Goal: Communication & Community: Participate in discussion

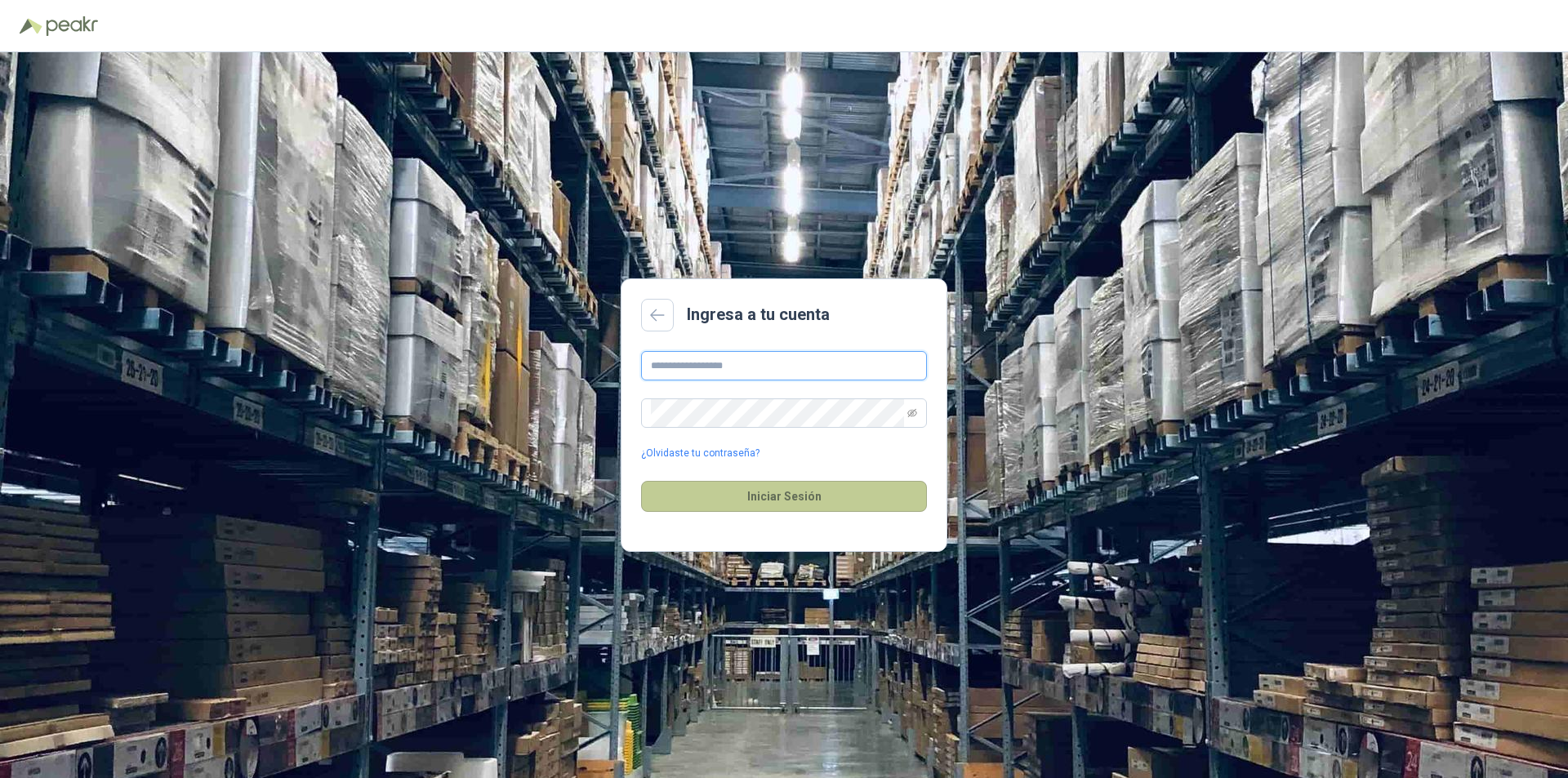
type input "**********"
click at [783, 499] on button "Iniciar Sesión" at bounding box center [784, 497] width 286 height 31
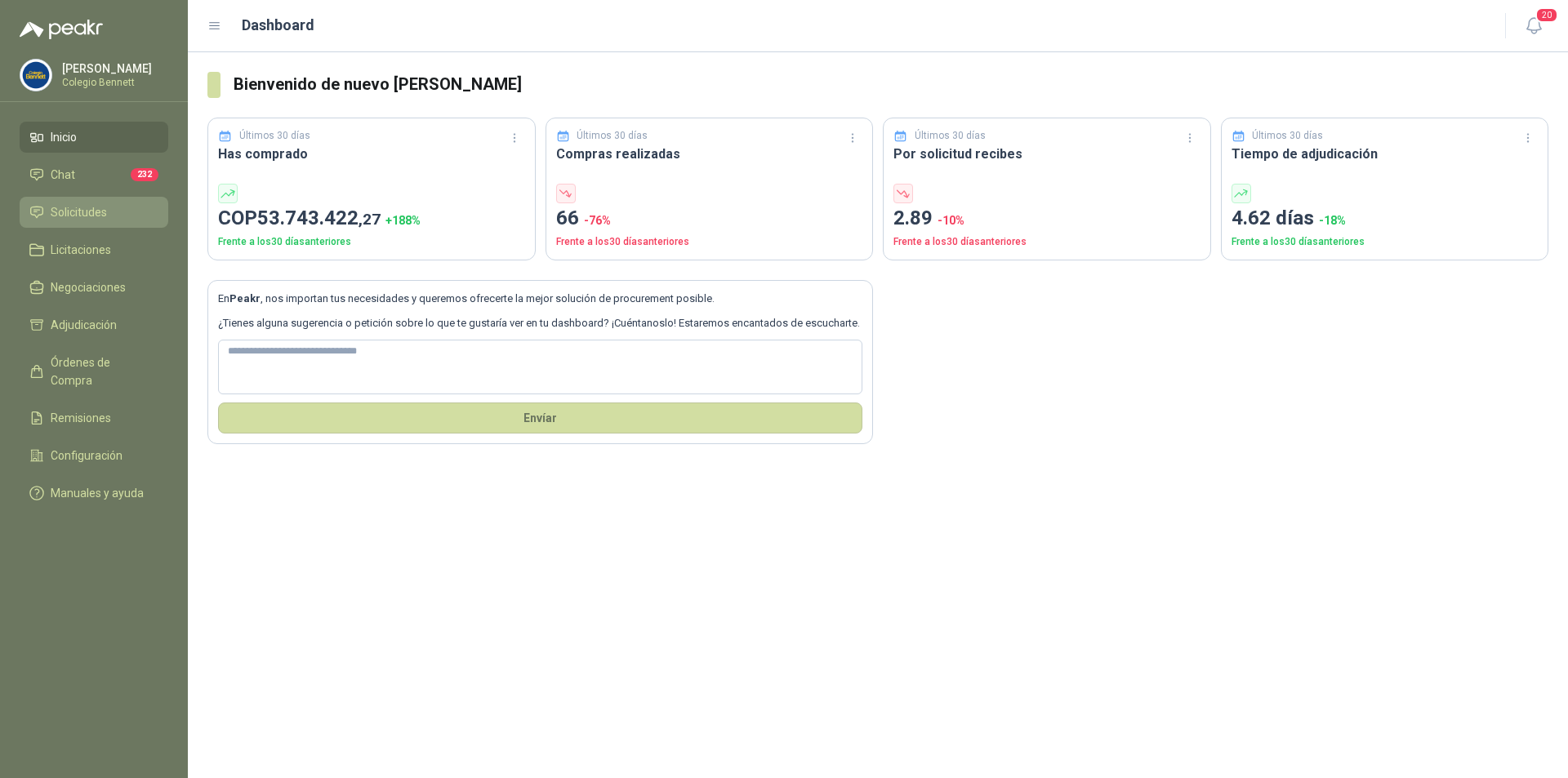
click at [73, 210] on span "Solicitudes" at bounding box center [78, 212] width 56 height 18
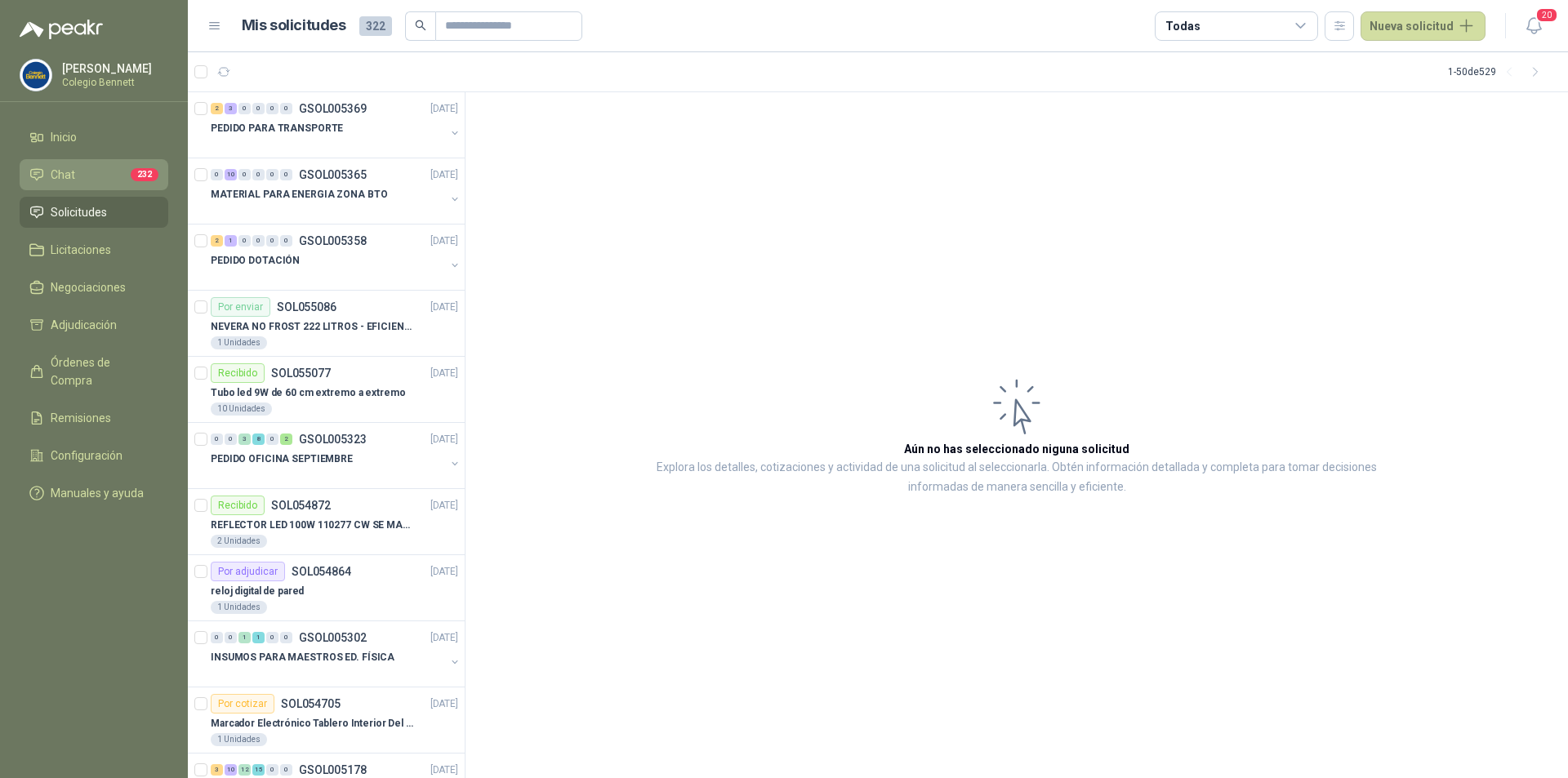
click at [67, 174] on span "Chat" at bounding box center [62, 175] width 25 height 18
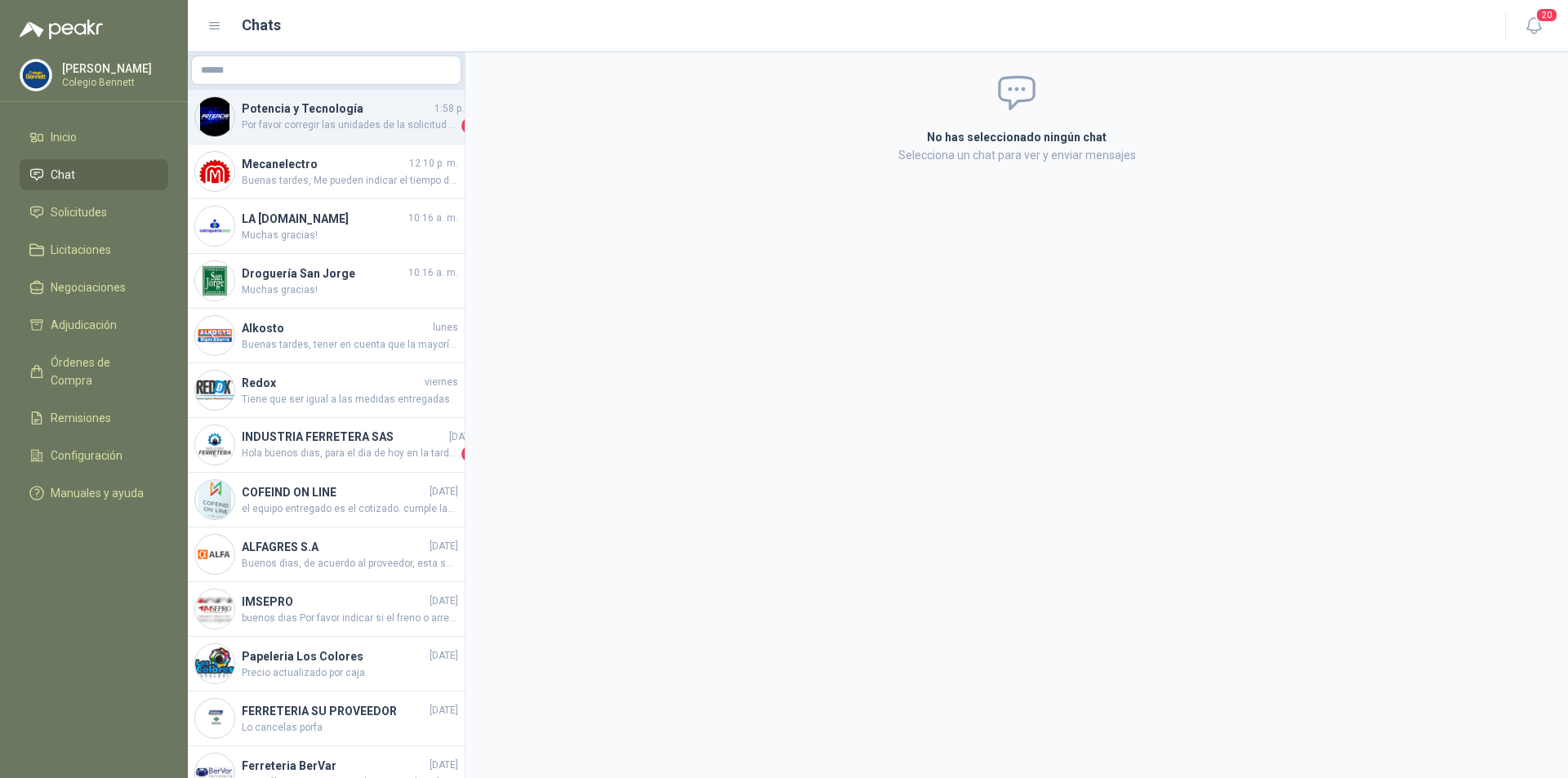
click at [300, 127] on span "Por favor corregir las unidades de la solicitud para poder cotizar correctament…" at bounding box center [350, 126] width 216 height 17
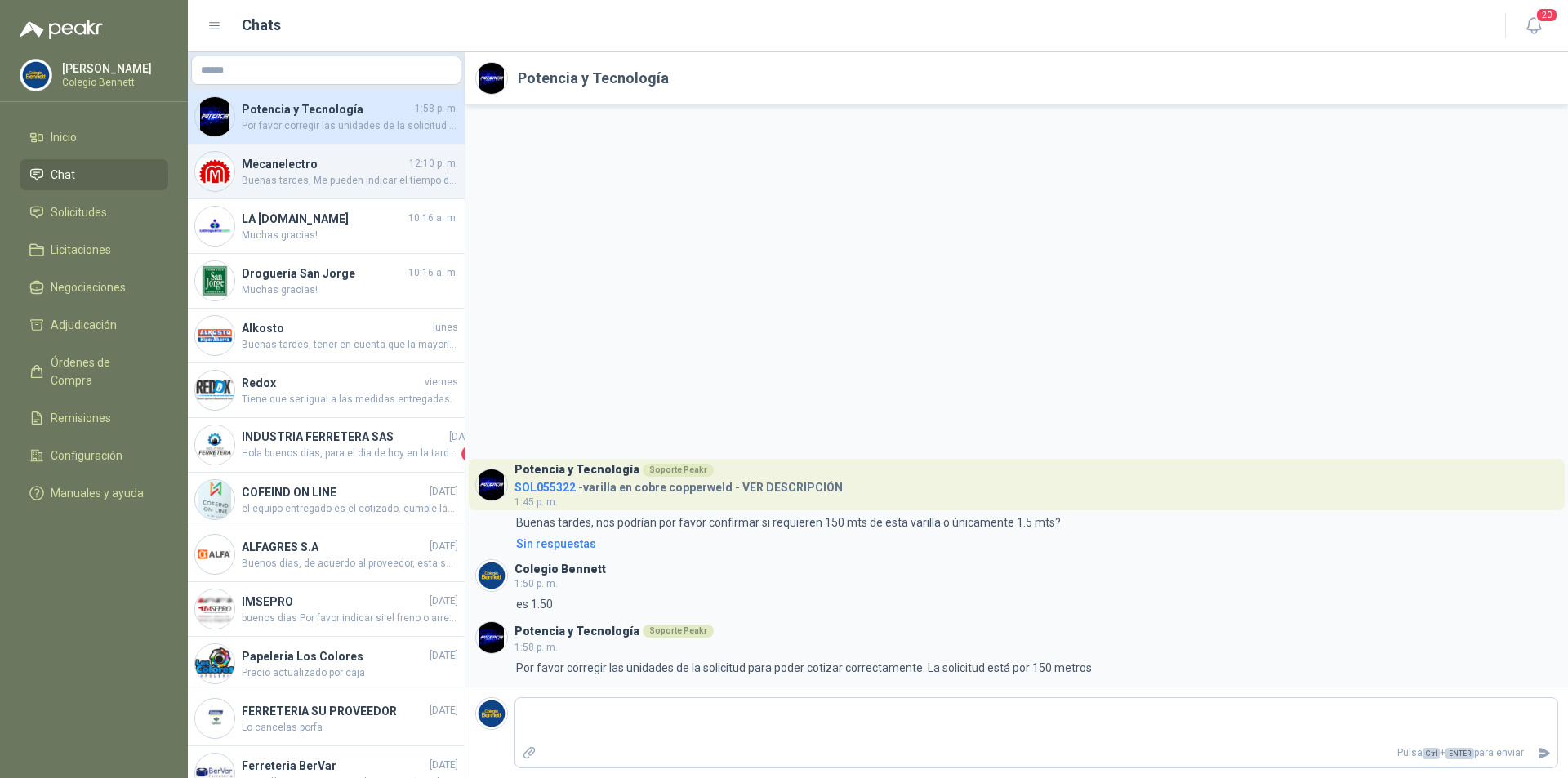
click at [300, 171] on h4 "Mecanelectro" at bounding box center [324, 164] width 164 height 18
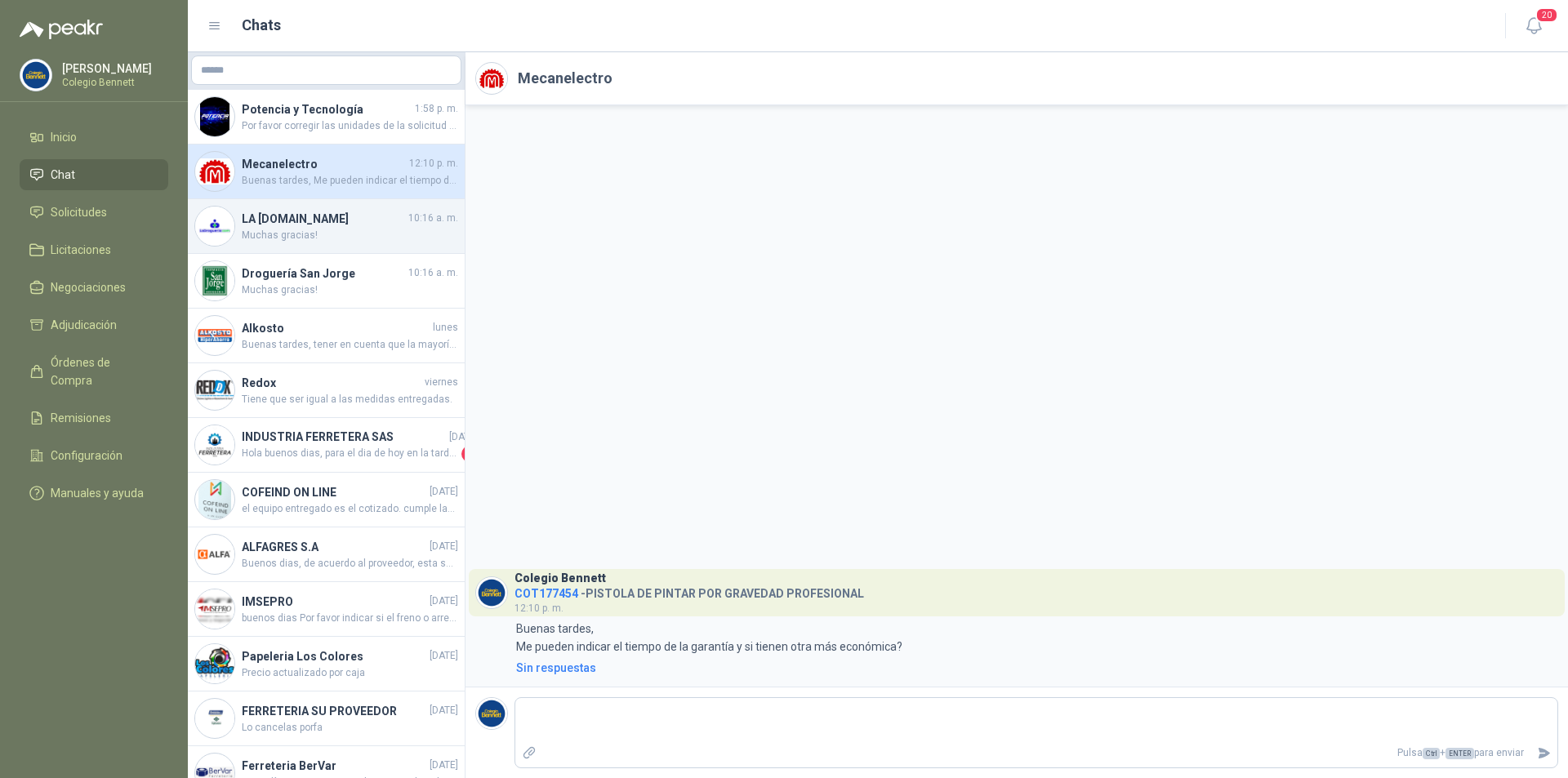
click at [305, 221] on h4 "LA [DOMAIN_NAME]" at bounding box center [324, 218] width 163 height 18
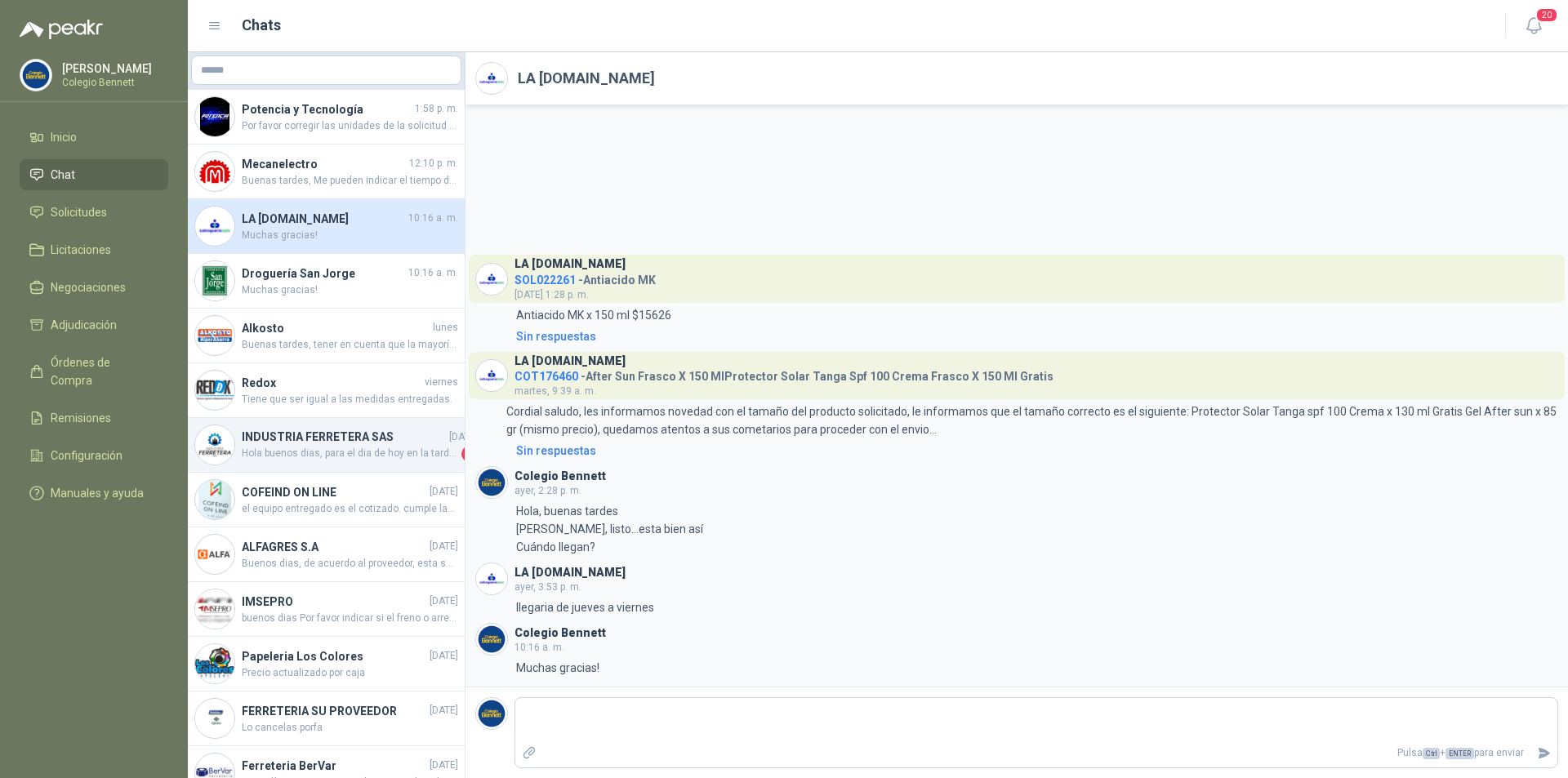
click at [300, 458] on span "Hola buenos dias, para el dia de hoy en la tarde se estaria entregando el pedid…" at bounding box center [350, 453] width 216 height 17
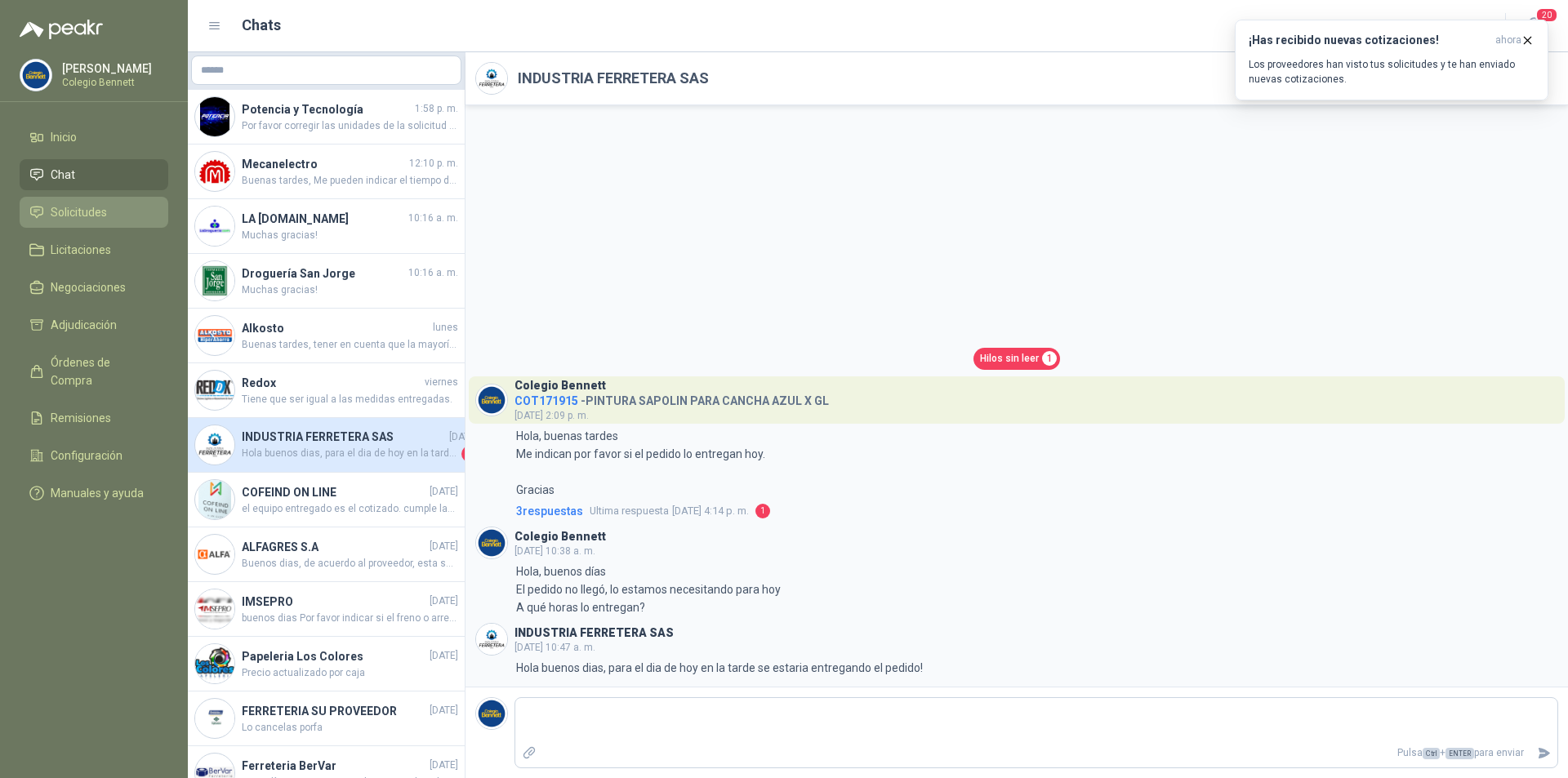
click at [85, 209] on span "Solicitudes" at bounding box center [78, 212] width 56 height 18
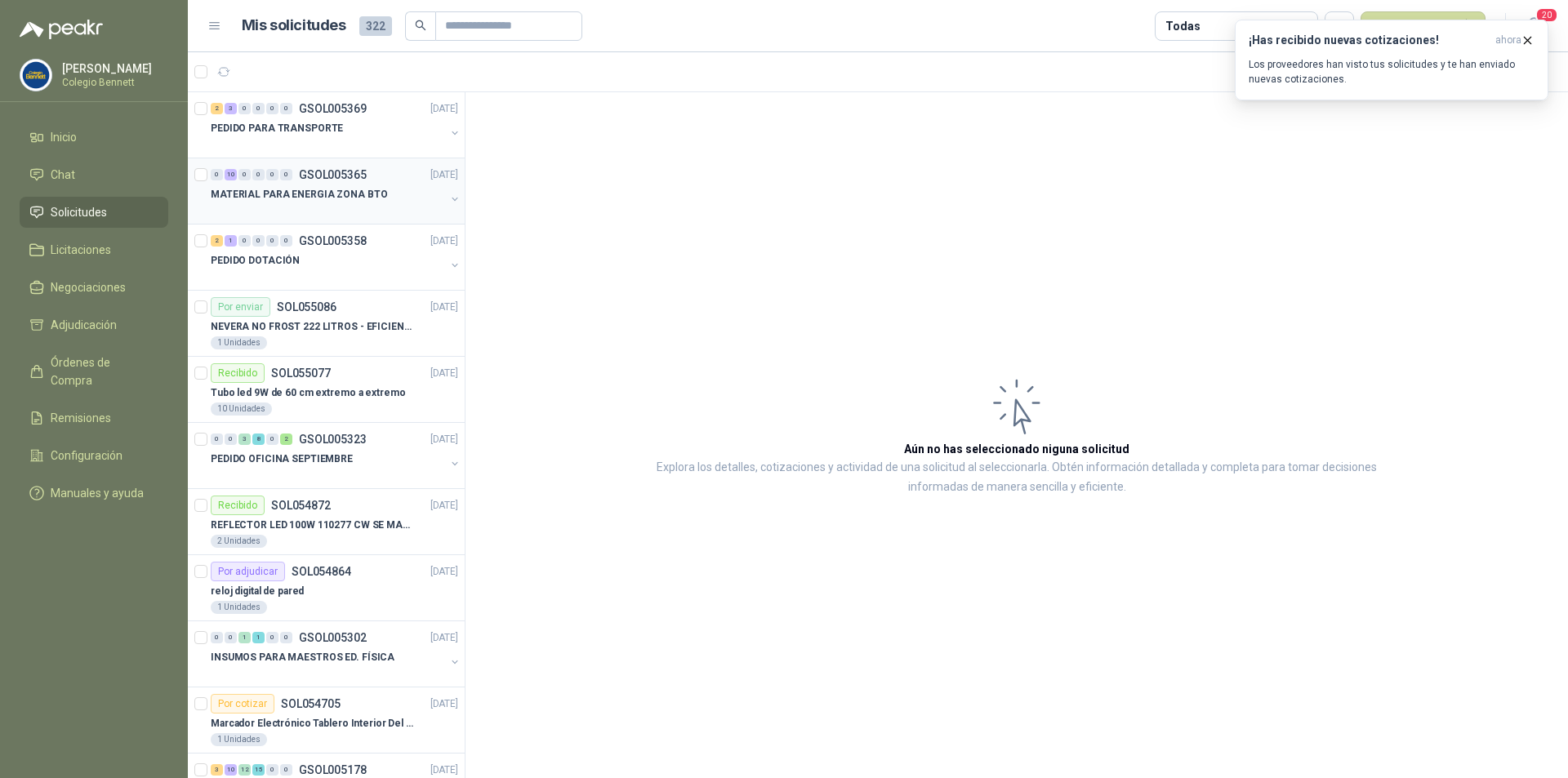
click at [330, 187] on p "MATERIAL PARA ENERGIA ZONA BTO" at bounding box center [298, 195] width 176 height 16
